Goal: Obtain resource: Obtain resource

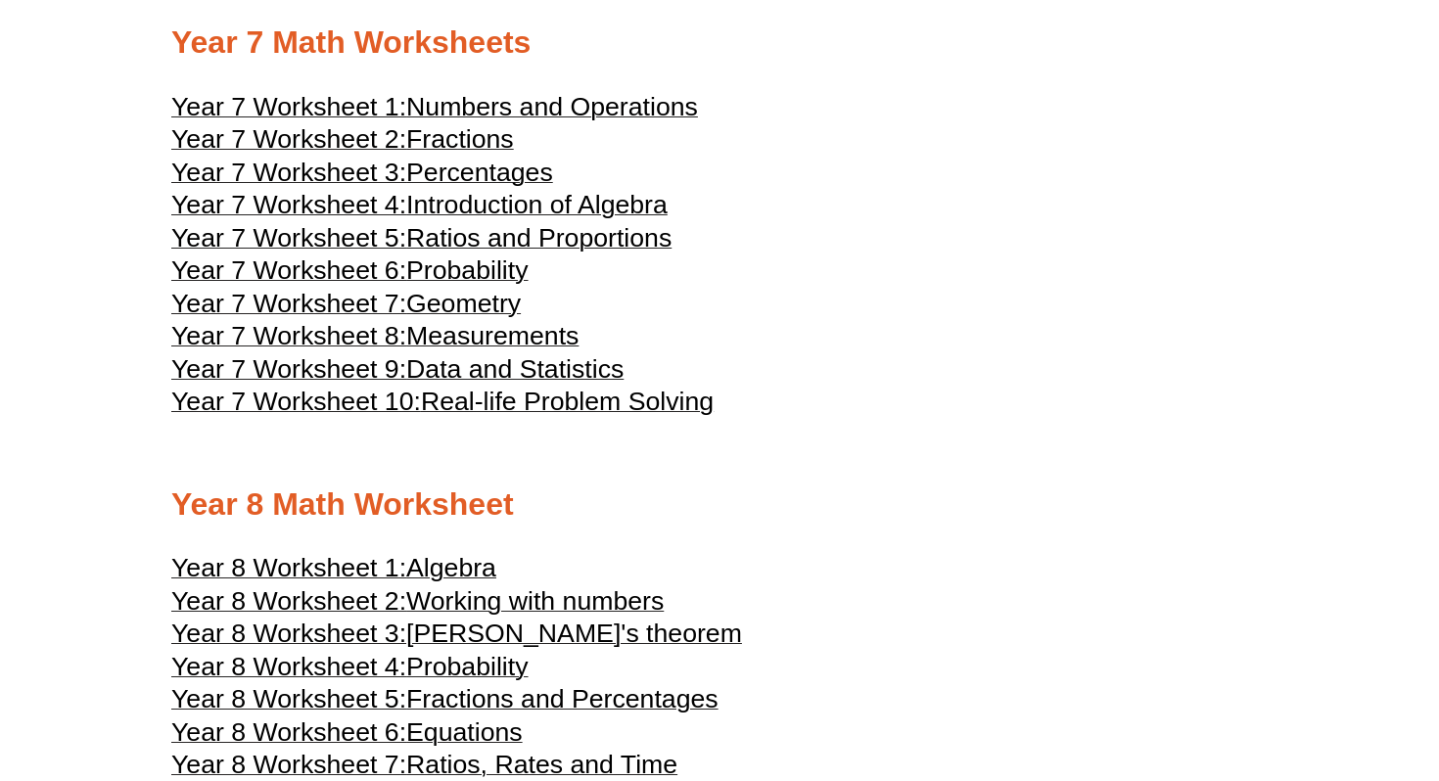
scroll to position [4754, 0]
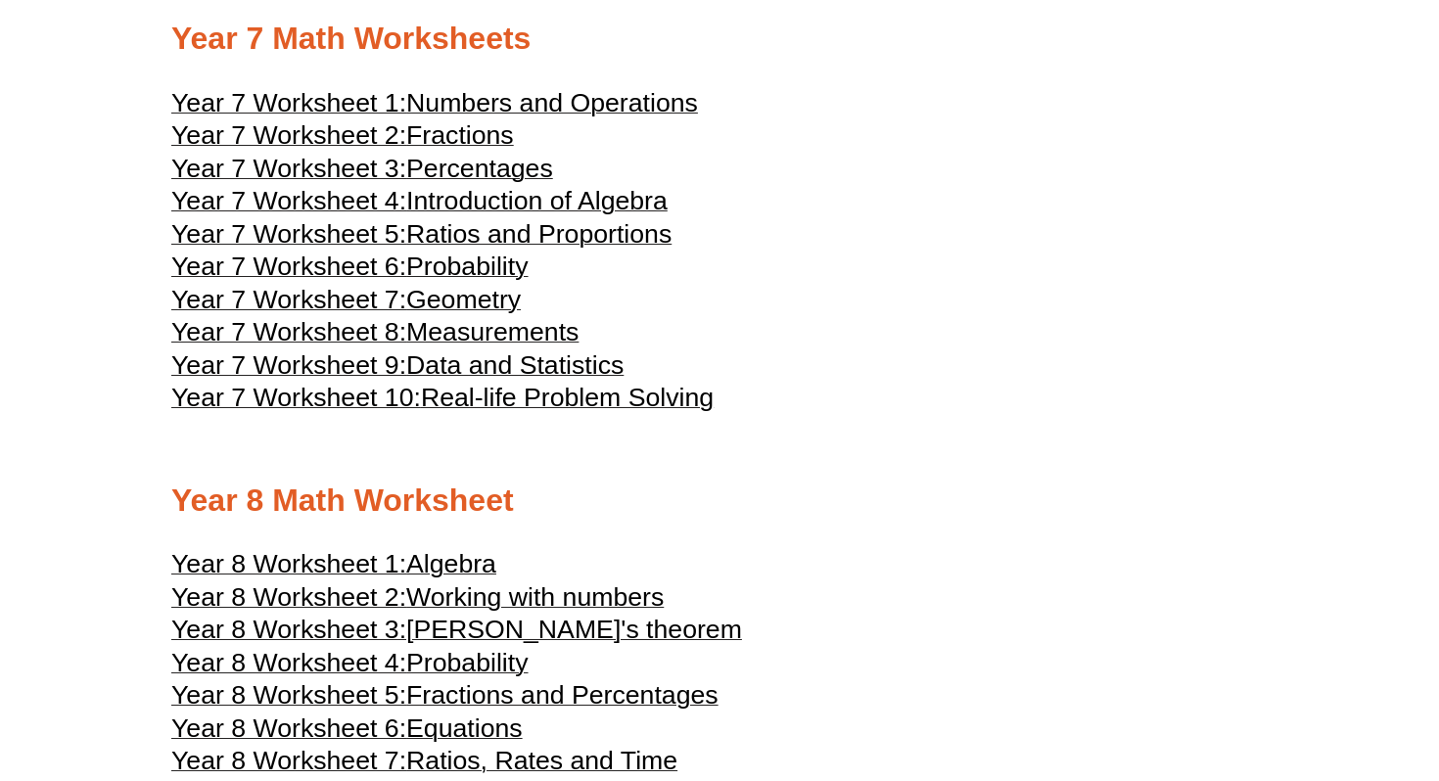
click at [506, 347] on span "Measurements" at bounding box center [492, 331] width 172 height 29
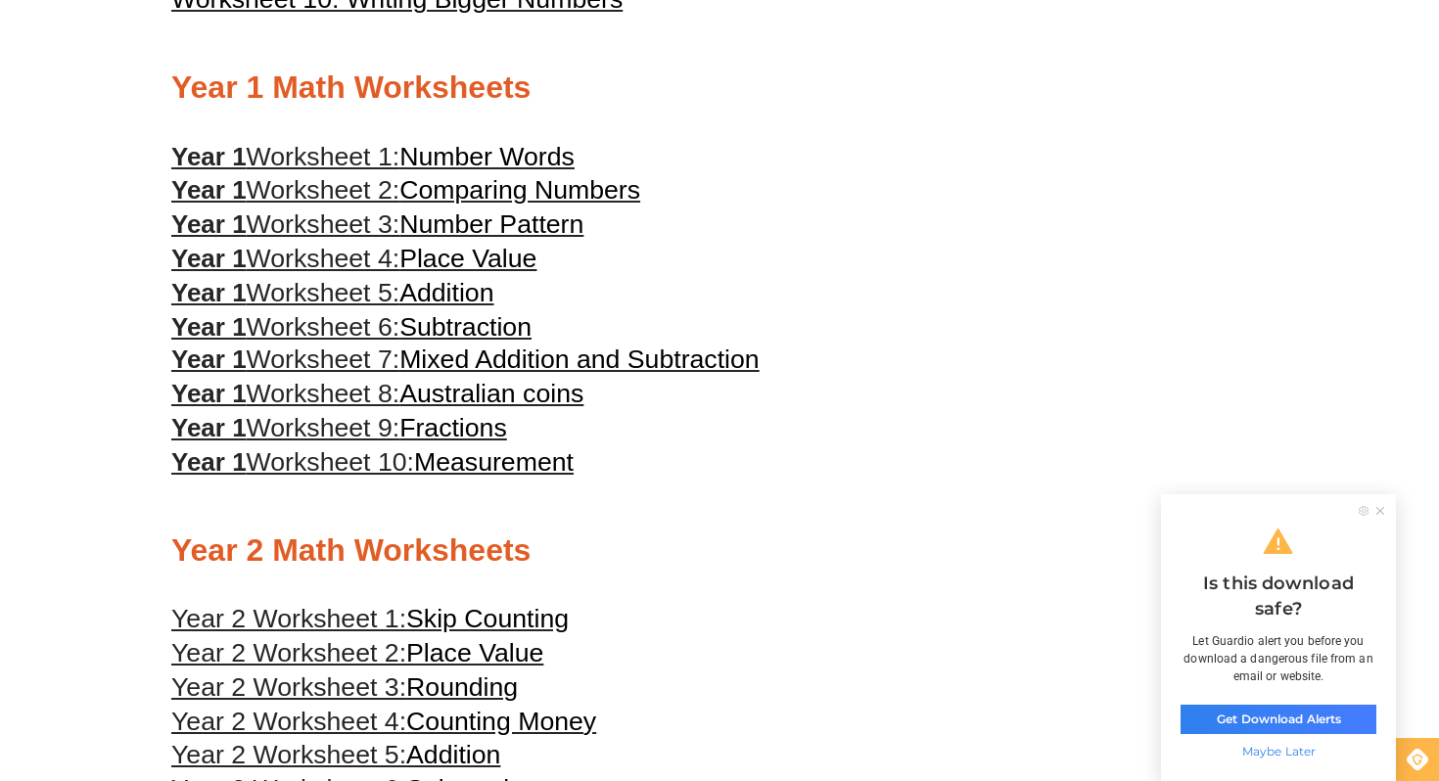
scroll to position [0, 0]
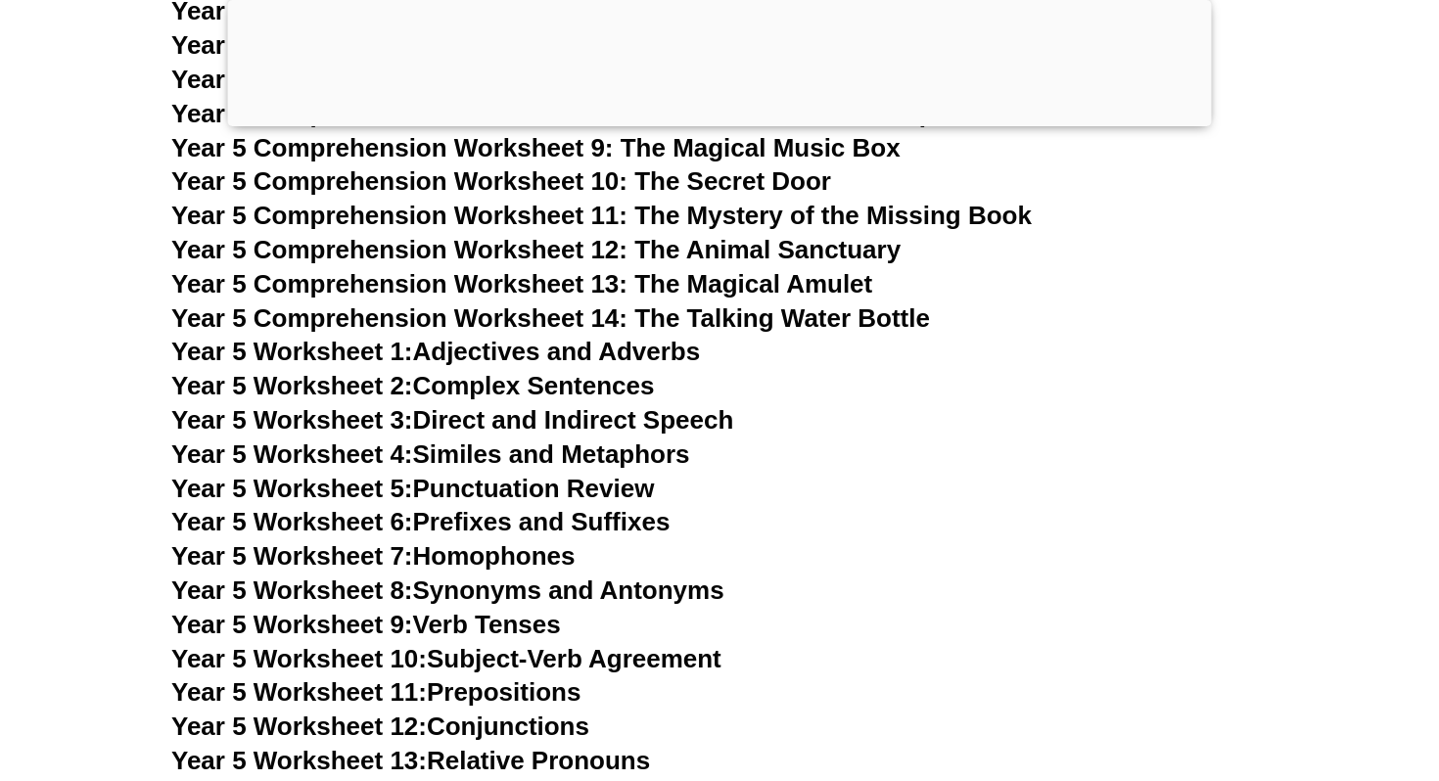
scroll to position [9831, 0]
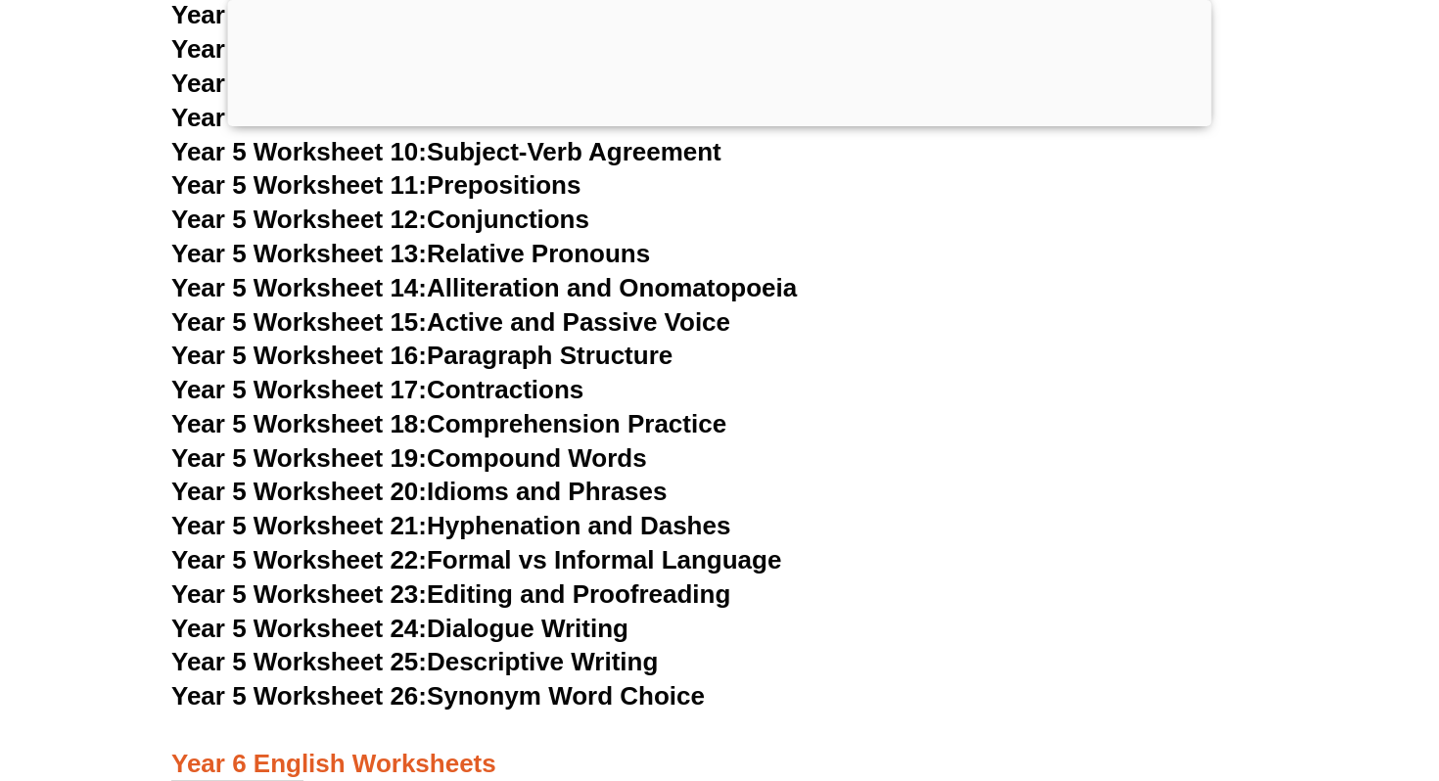
scroll to position [10337, 0]
click at [570, 625] on link "Year 5 Worksheet 24: Dialogue Writing" at bounding box center [399, 627] width 457 height 29
click at [950, 440] on h3 "Year 5 Worksheet 18: Comprehension Practice" at bounding box center [719, 423] width 1096 height 33
click at [539, 421] on link "Year 5 Worksheet 18: Comprehension Practice" at bounding box center [448, 422] width 555 height 29
